Goal: Task Accomplishment & Management: Manage account settings

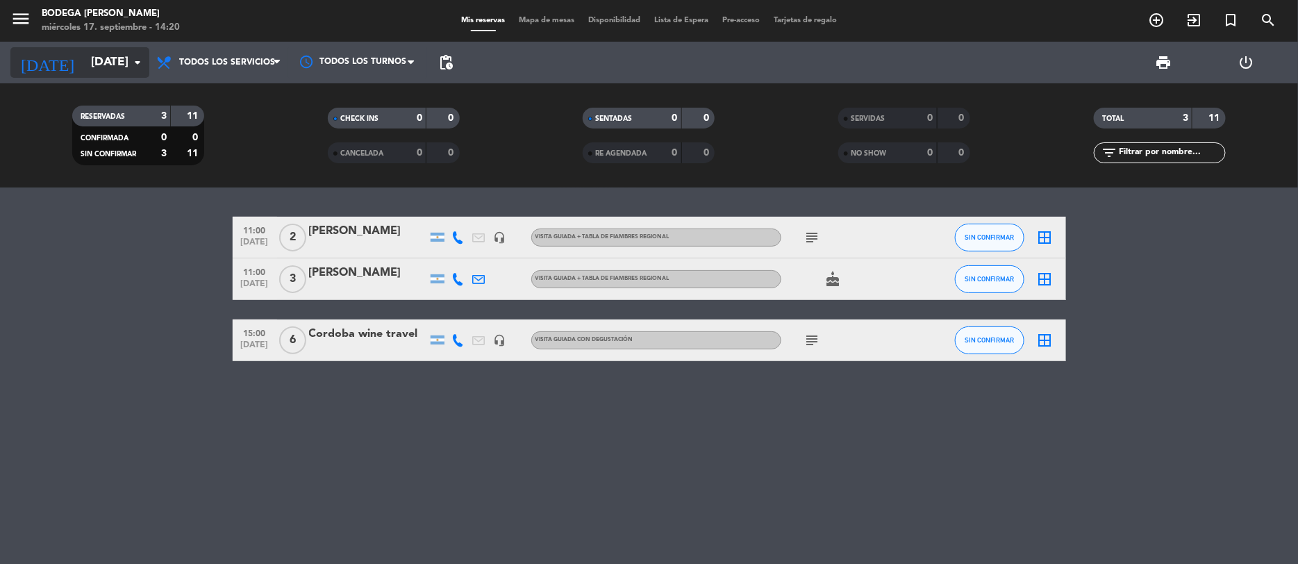
click at [129, 65] on icon "arrow_drop_down" at bounding box center [137, 62] width 17 height 17
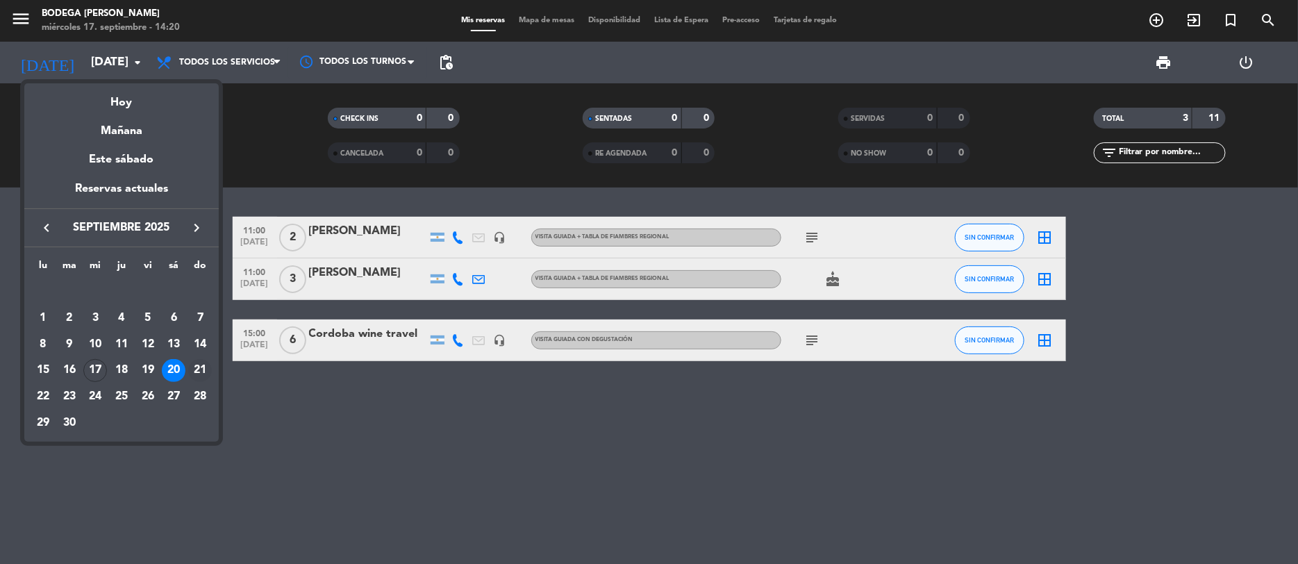
click at [196, 374] on div "21" at bounding box center [200, 371] width 24 height 24
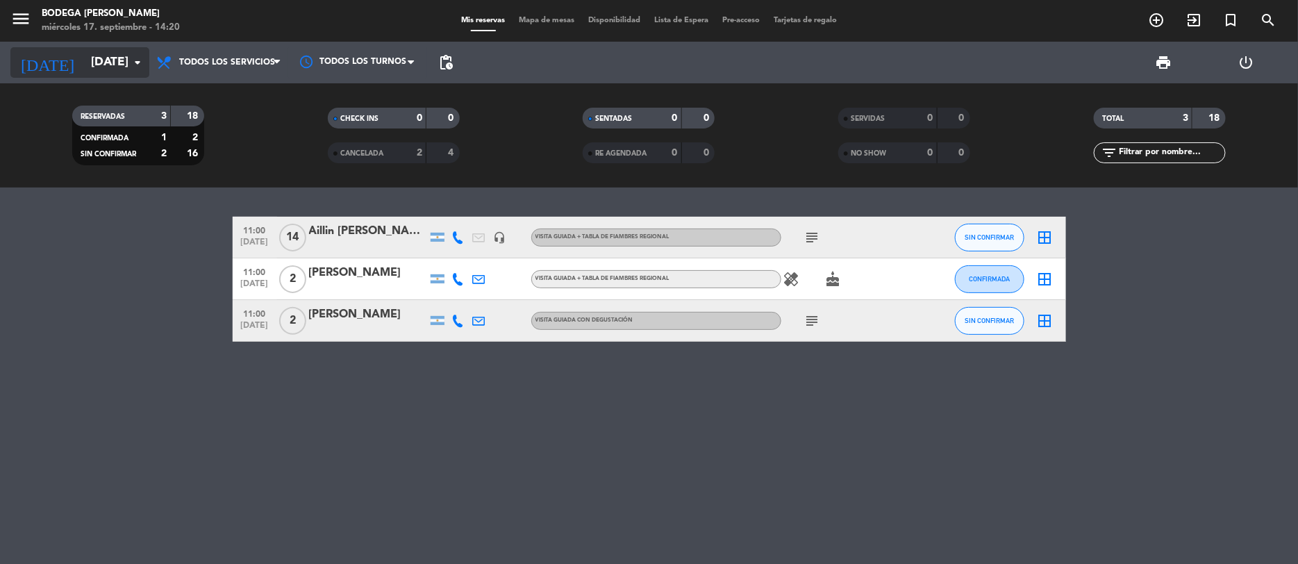
click at [134, 56] on icon "arrow_drop_down" at bounding box center [137, 62] width 17 height 17
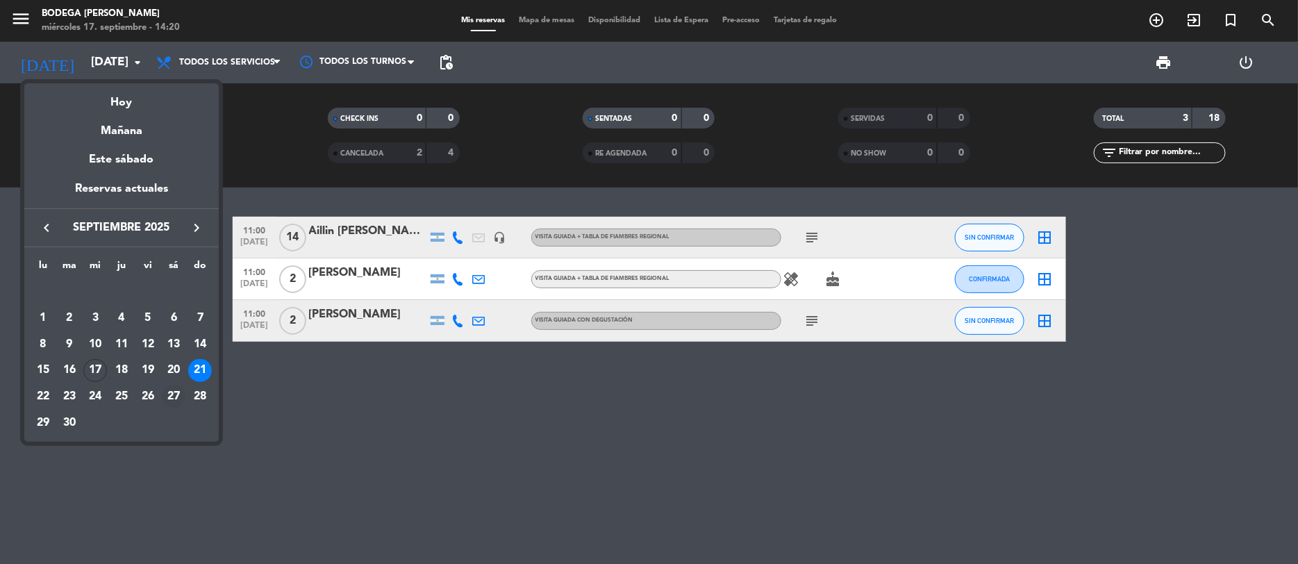
click at [171, 395] on div "27" at bounding box center [174, 397] width 24 height 24
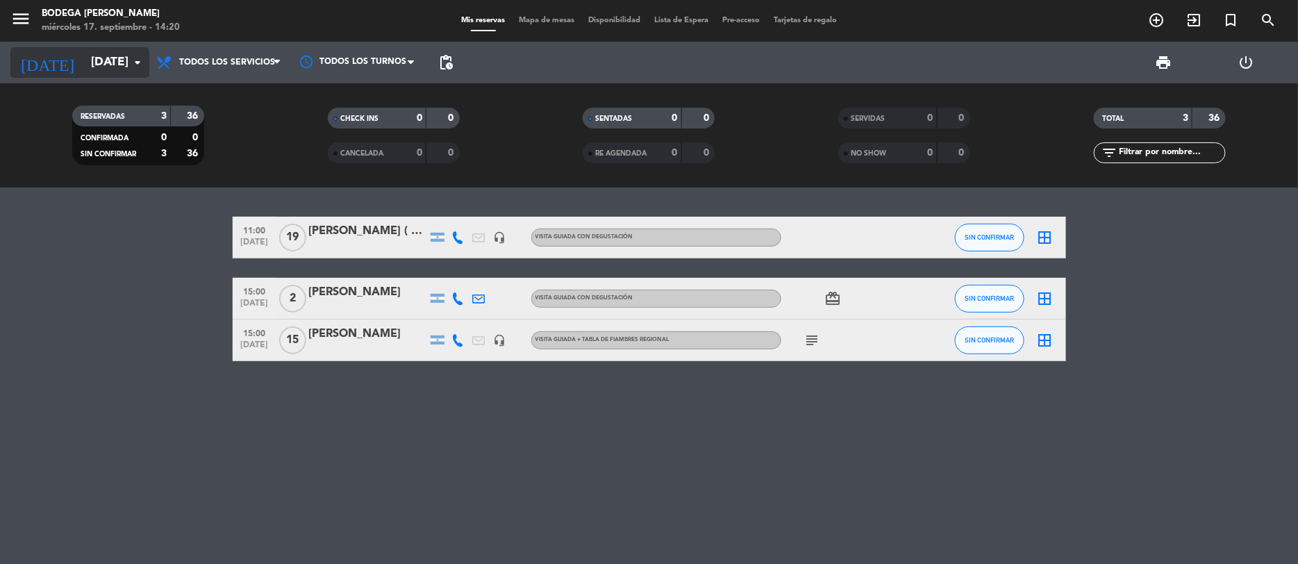
click at [132, 54] on icon "arrow_drop_down" at bounding box center [137, 62] width 17 height 17
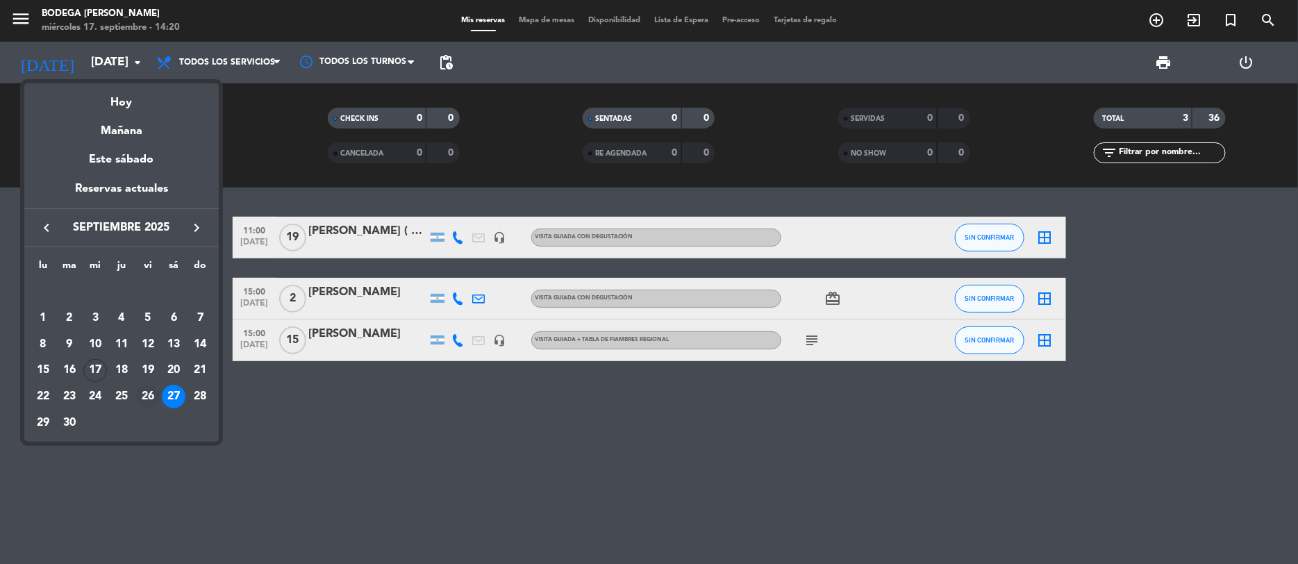
click at [149, 391] on div "26" at bounding box center [148, 397] width 24 height 24
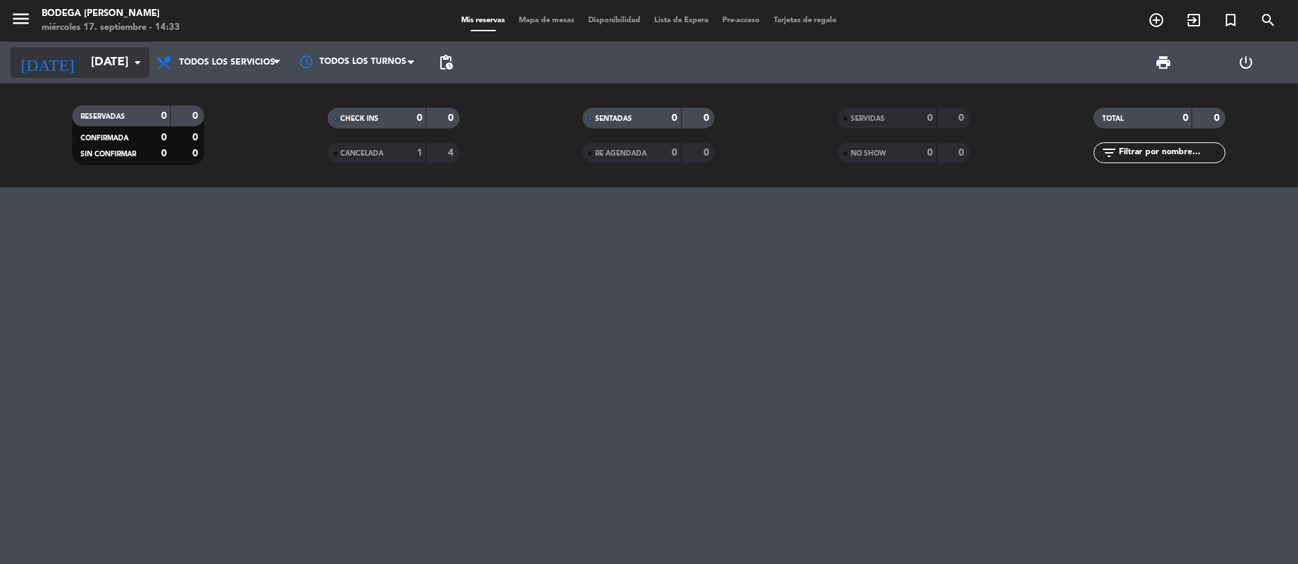
click at [110, 69] on input "[DATE]" at bounding box center [161, 63] width 154 height 28
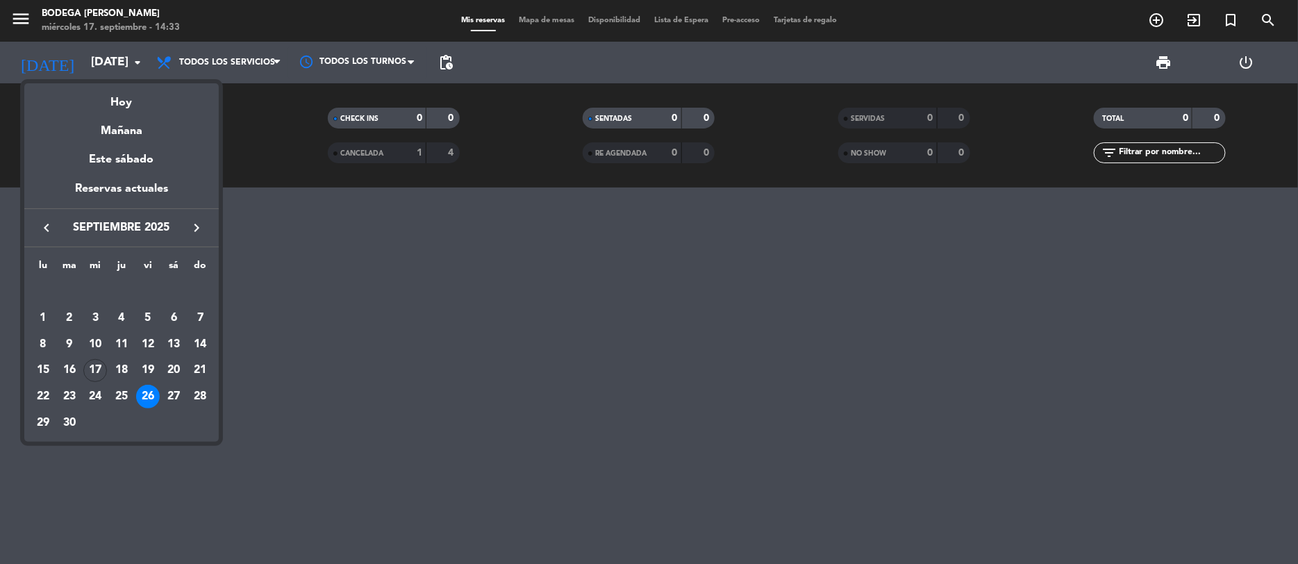
click at [144, 403] on div "26" at bounding box center [148, 397] width 24 height 24
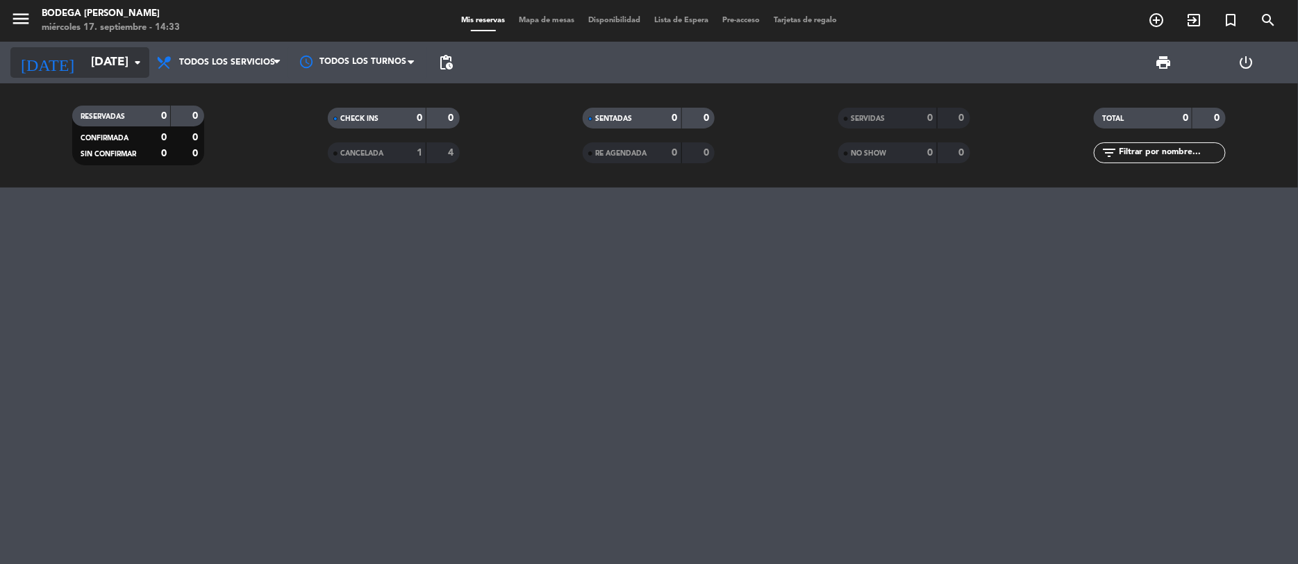
click at [133, 60] on icon "arrow_drop_down" at bounding box center [137, 62] width 17 height 17
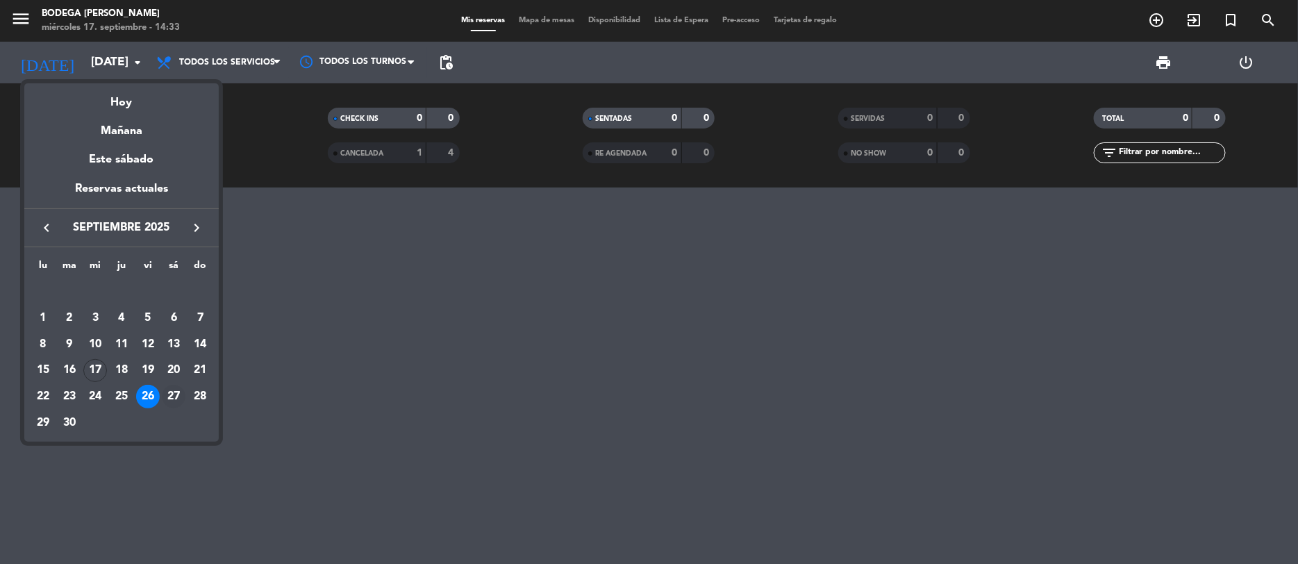
click at [173, 392] on div "27" at bounding box center [174, 397] width 24 height 24
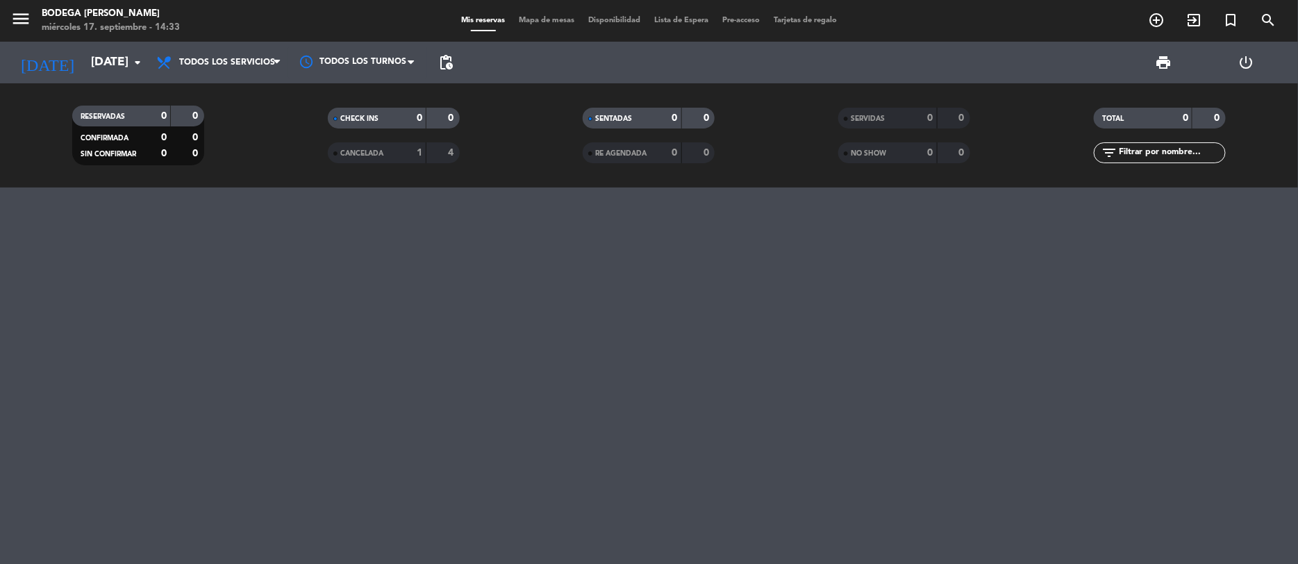
type input "[DATE]"
